Goal: Information Seeking & Learning: Find specific fact

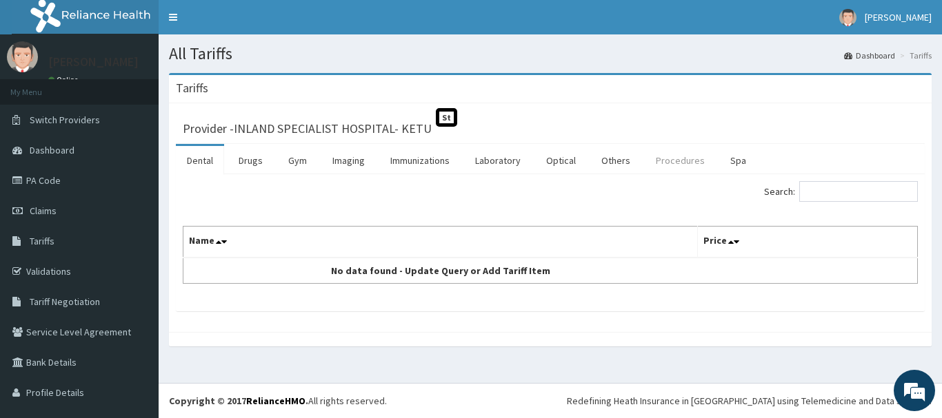
click at [664, 165] on link "Procedures" at bounding box center [680, 160] width 71 height 29
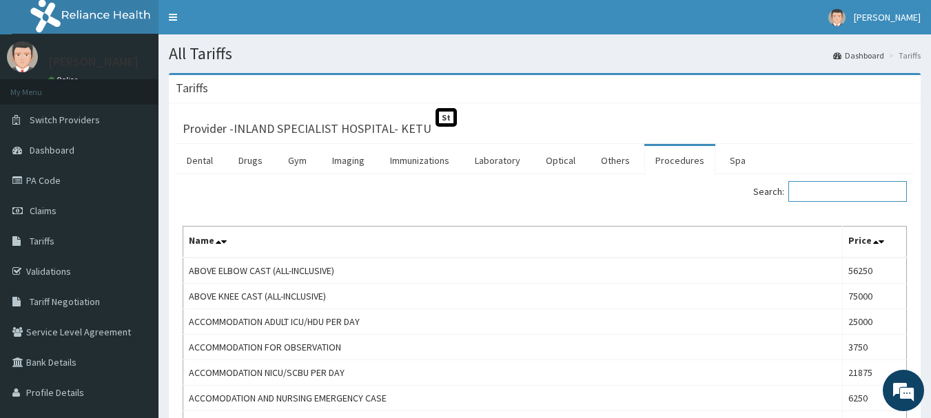
click at [855, 190] on input "Search:" at bounding box center [848, 191] width 119 height 21
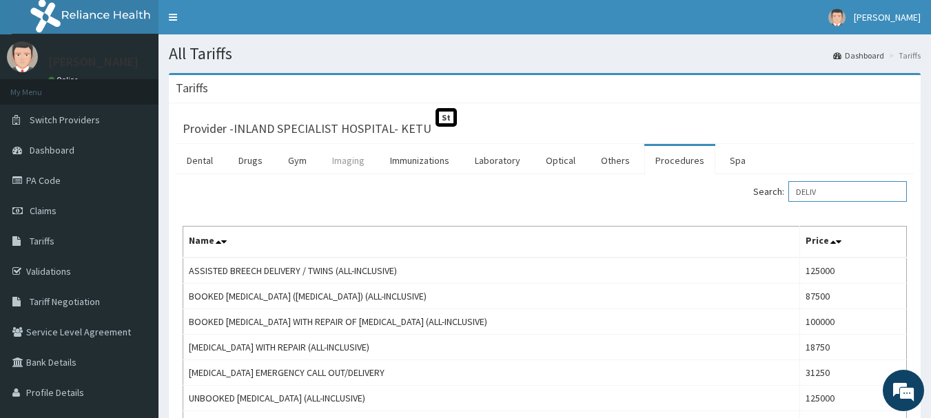
type input "DELIV"
click at [360, 165] on link "Imaging" at bounding box center [348, 160] width 54 height 29
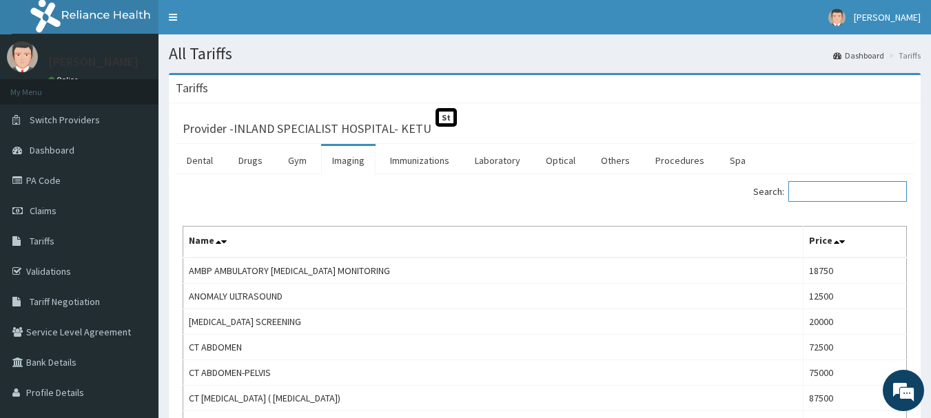
click at [840, 190] on input "Search:" at bounding box center [848, 191] width 119 height 21
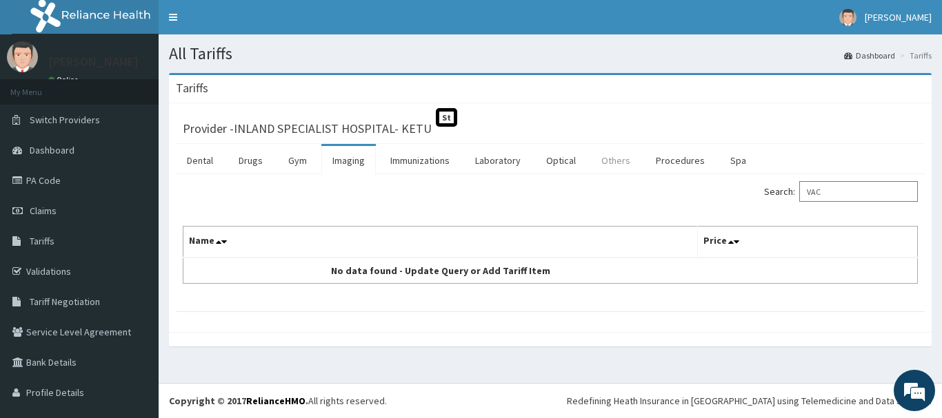
type input "VAC"
click at [607, 155] on link "Others" at bounding box center [615, 160] width 51 height 29
click at [818, 190] on input "Search:" at bounding box center [858, 191] width 119 height 21
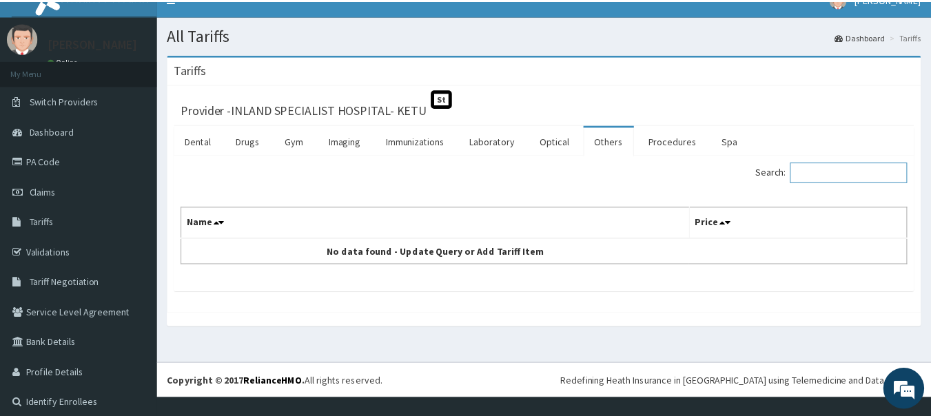
scroll to position [27, 0]
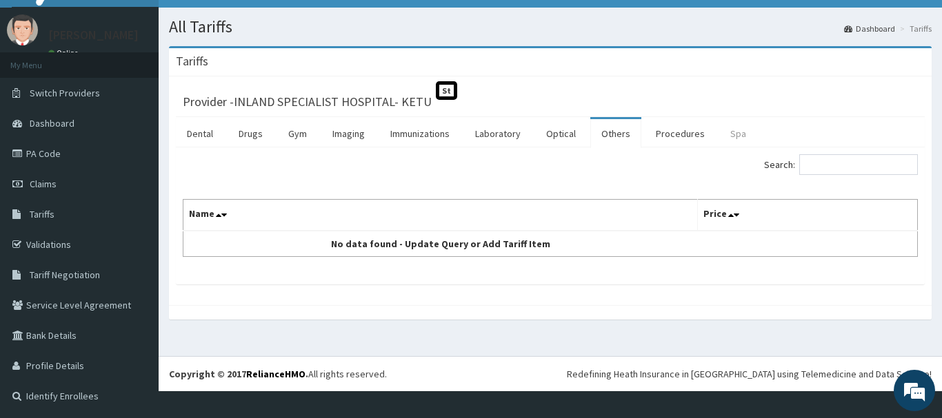
click at [741, 129] on link "Spa" at bounding box center [738, 133] width 38 height 29
click at [490, 131] on link "Laboratory" at bounding box center [498, 133] width 68 height 29
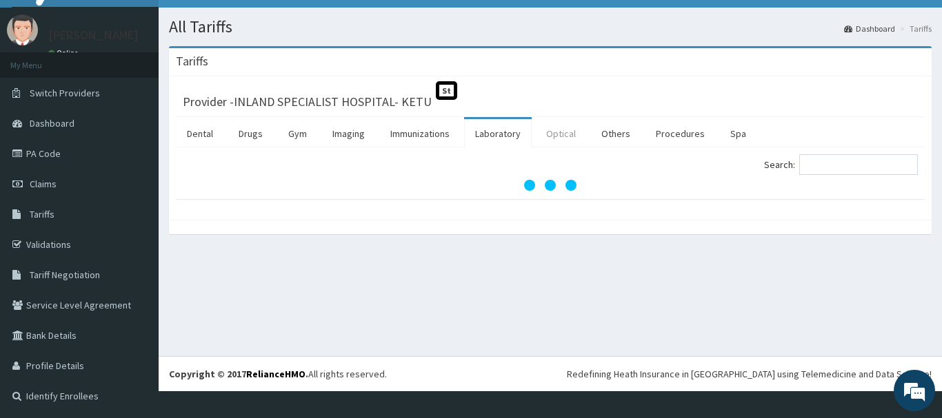
click at [567, 129] on link "Optical" at bounding box center [561, 133] width 52 height 29
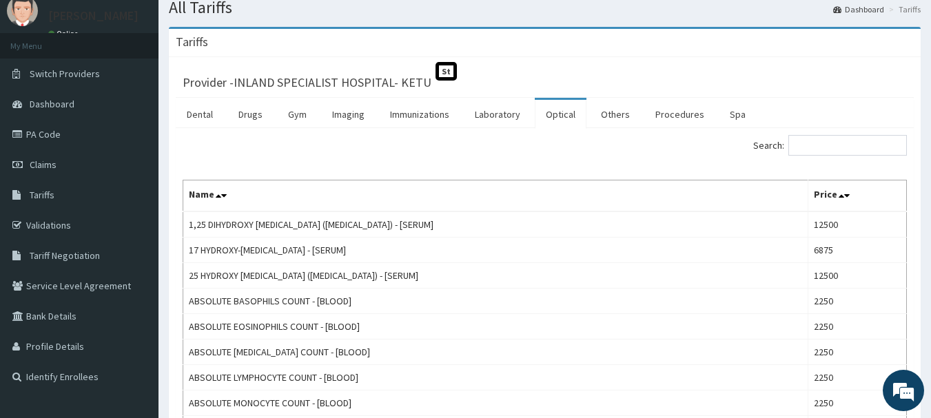
scroll to position [69, 0]
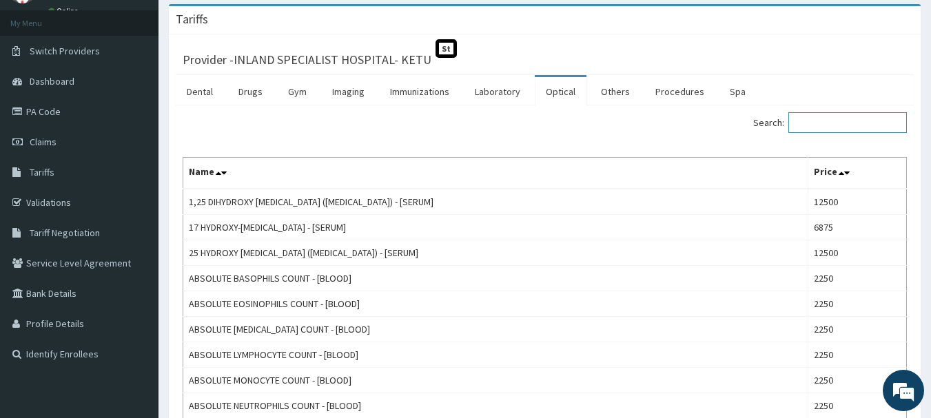
click at [831, 116] on input "Search:" at bounding box center [848, 122] width 119 height 21
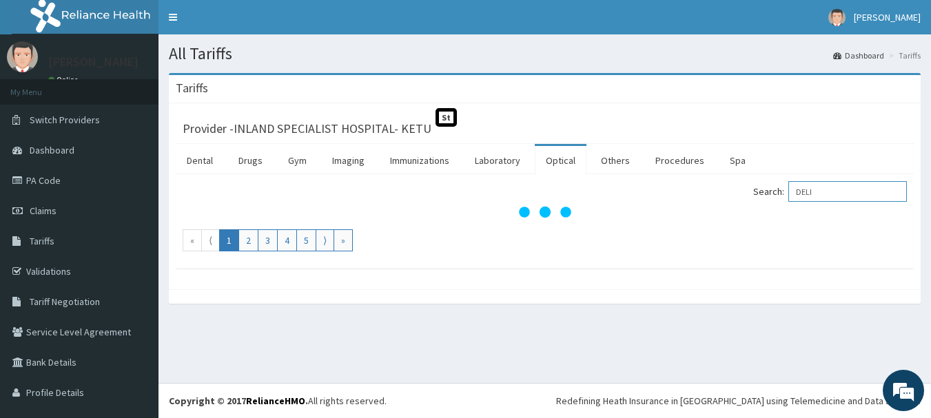
scroll to position [0, 0]
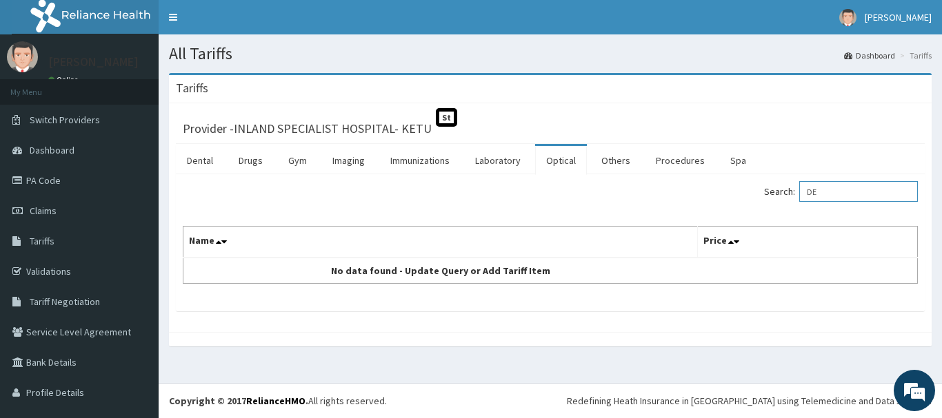
type input "D"
type input "VAC"
click at [618, 168] on link "Others" at bounding box center [615, 160] width 51 height 29
click at [850, 190] on input "Search:" at bounding box center [858, 191] width 119 height 21
type input "VAC"
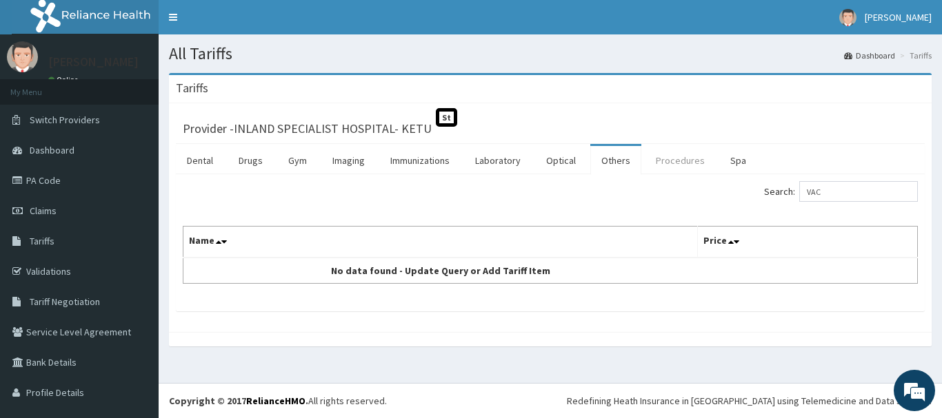
click at [669, 162] on link "Procedures" at bounding box center [680, 160] width 71 height 29
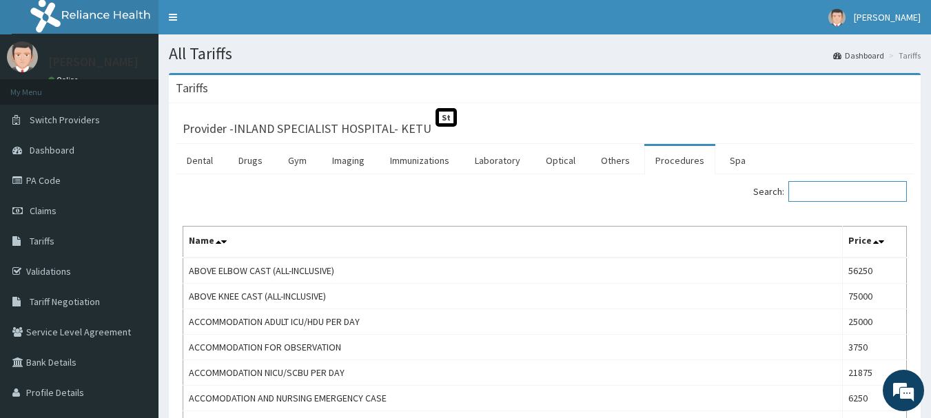
click at [815, 192] on input "Search:" at bounding box center [848, 191] width 119 height 21
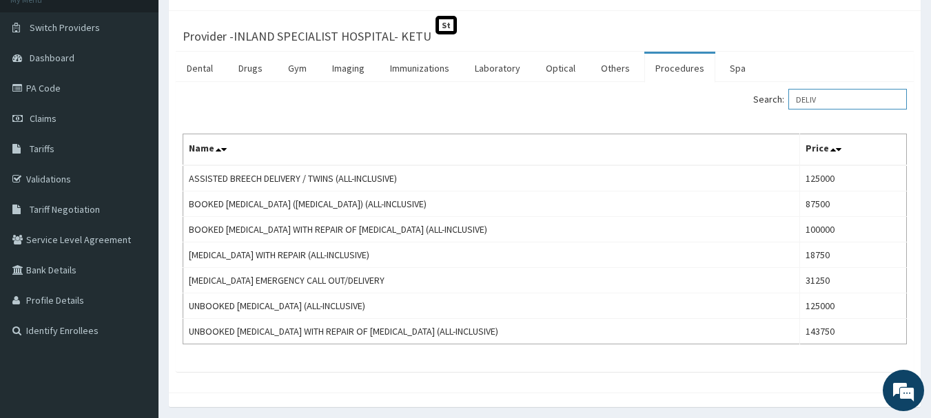
scroll to position [69, 0]
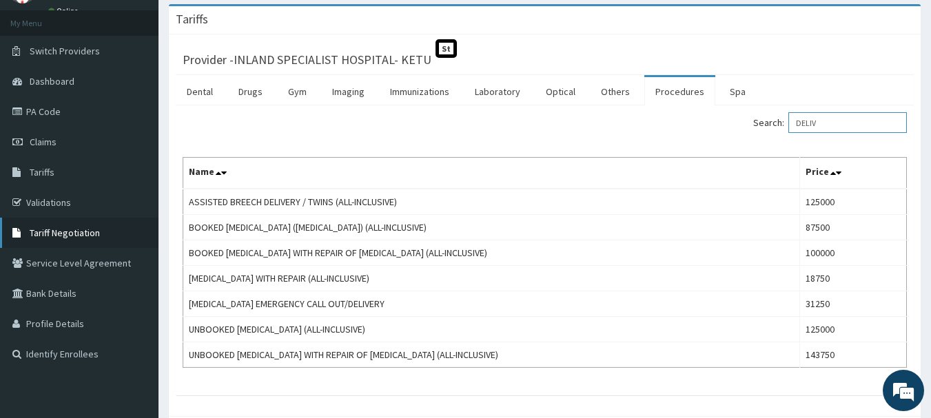
type input "DELIV"
click at [73, 236] on span "Tariff Negotiation" at bounding box center [65, 233] width 70 height 12
